Goal: Transaction & Acquisition: Book appointment/travel/reservation

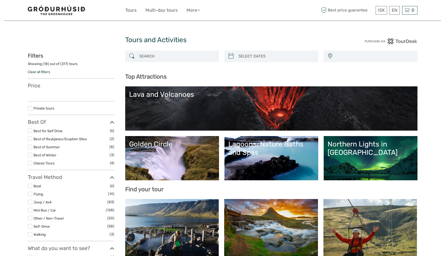
select select
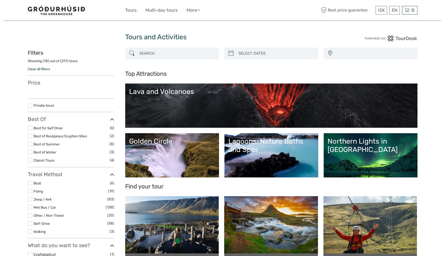
select select
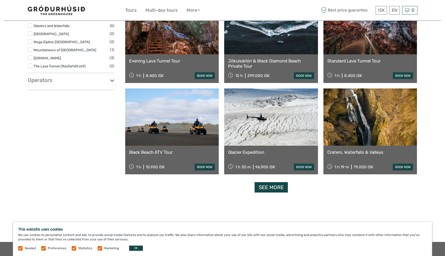
scroll to position [567, 0]
click at [174, 122] on link at bounding box center [172, 116] width 94 height 57
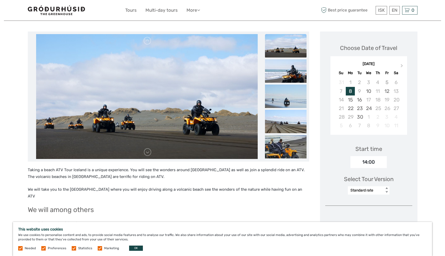
scroll to position [56, 0]
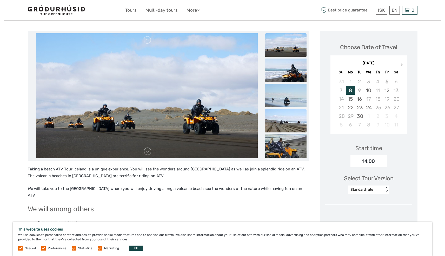
click at [278, 116] on img at bounding box center [286, 120] width 42 height 23
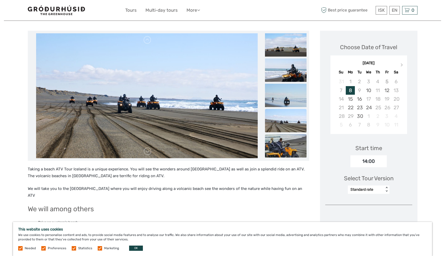
click at [282, 149] on img at bounding box center [286, 145] width 42 height 23
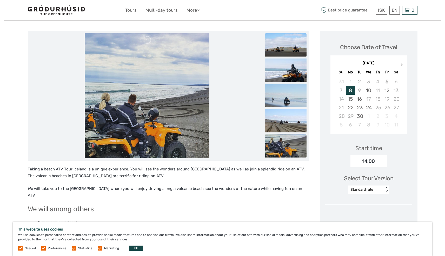
click at [279, 54] on img at bounding box center [286, 44] width 42 height 23
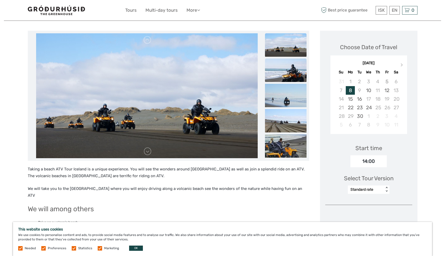
click at [279, 68] on img at bounding box center [286, 69] width 42 height 23
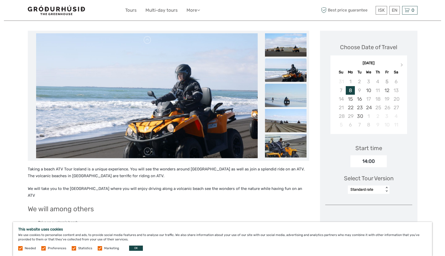
click at [284, 105] on img at bounding box center [286, 95] width 42 height 23
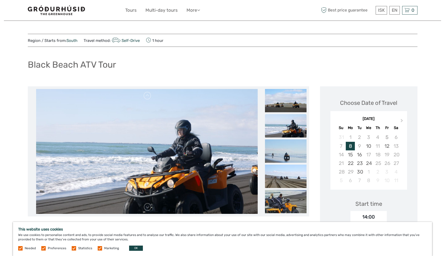
scroll to position [0, 0]
click at [171, 124] on img at bounding box center [147, 151] width 222 height 125
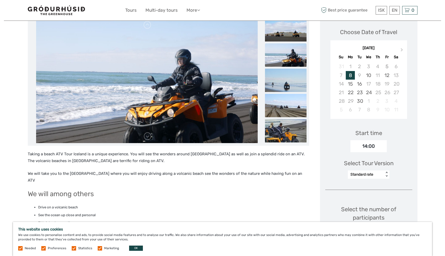
scroll to position [68, 0]
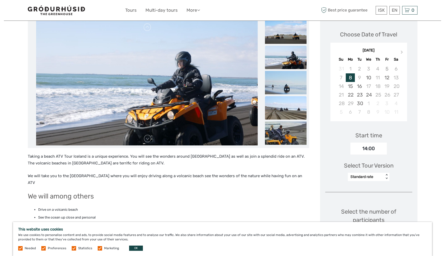
click at [283, 104] on img at bounding box center [286, 107] width 42 height 23
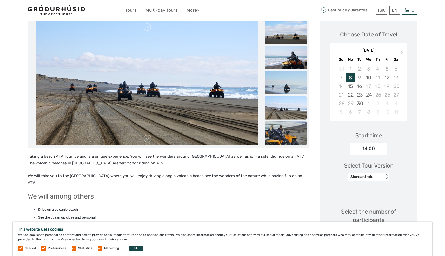
click at [287, 144] on img at bounding box center [286, 132] width 42 height 23
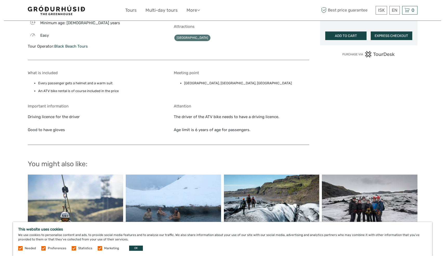
scroll to position [468, 0]
